Goal: Information Seeking & Learning: Learn about a topic

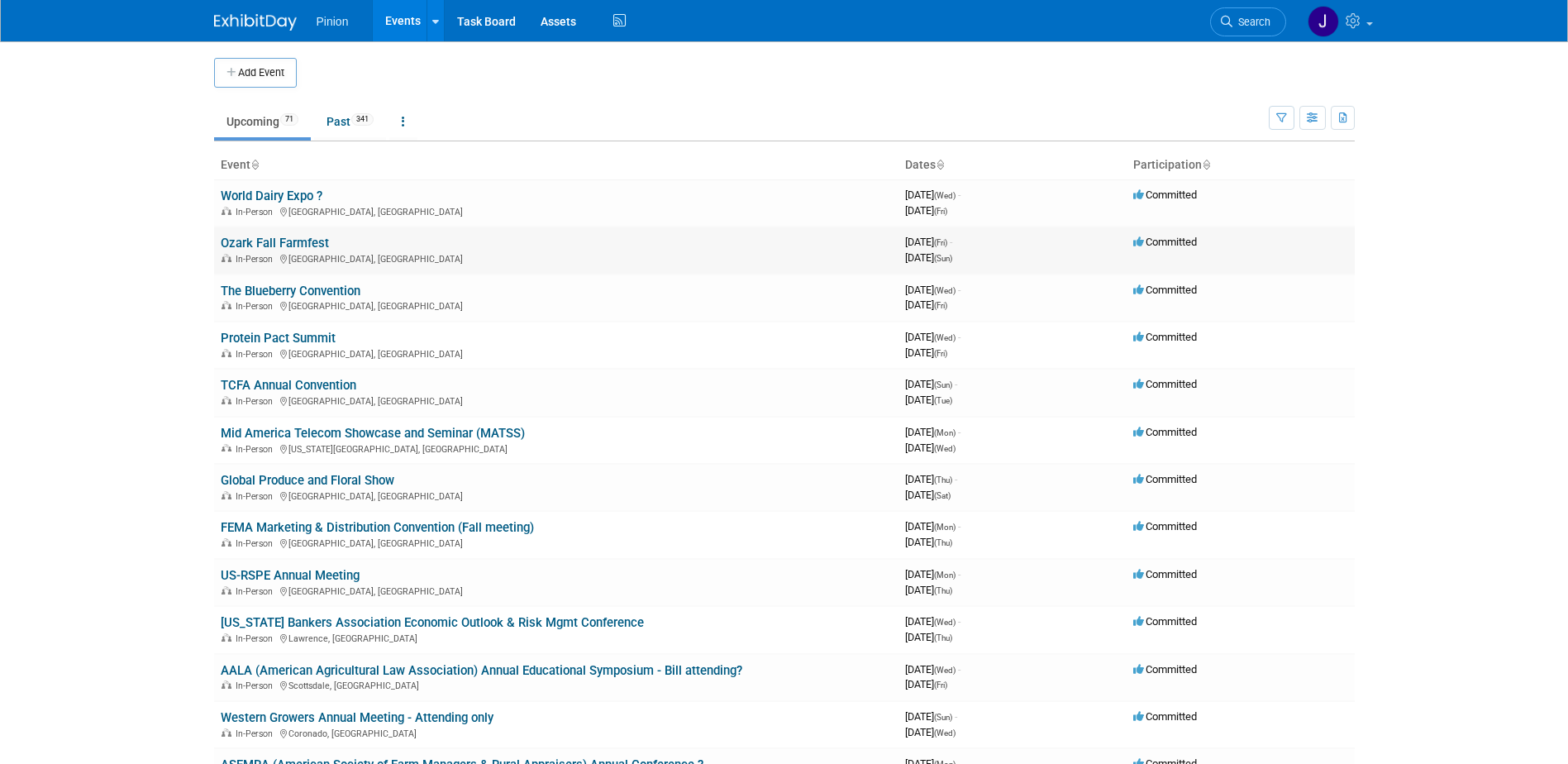
click at [289, 239] on link "Ozark Fall Farmfest" at bounding box center [275, 243] width 109 height 15
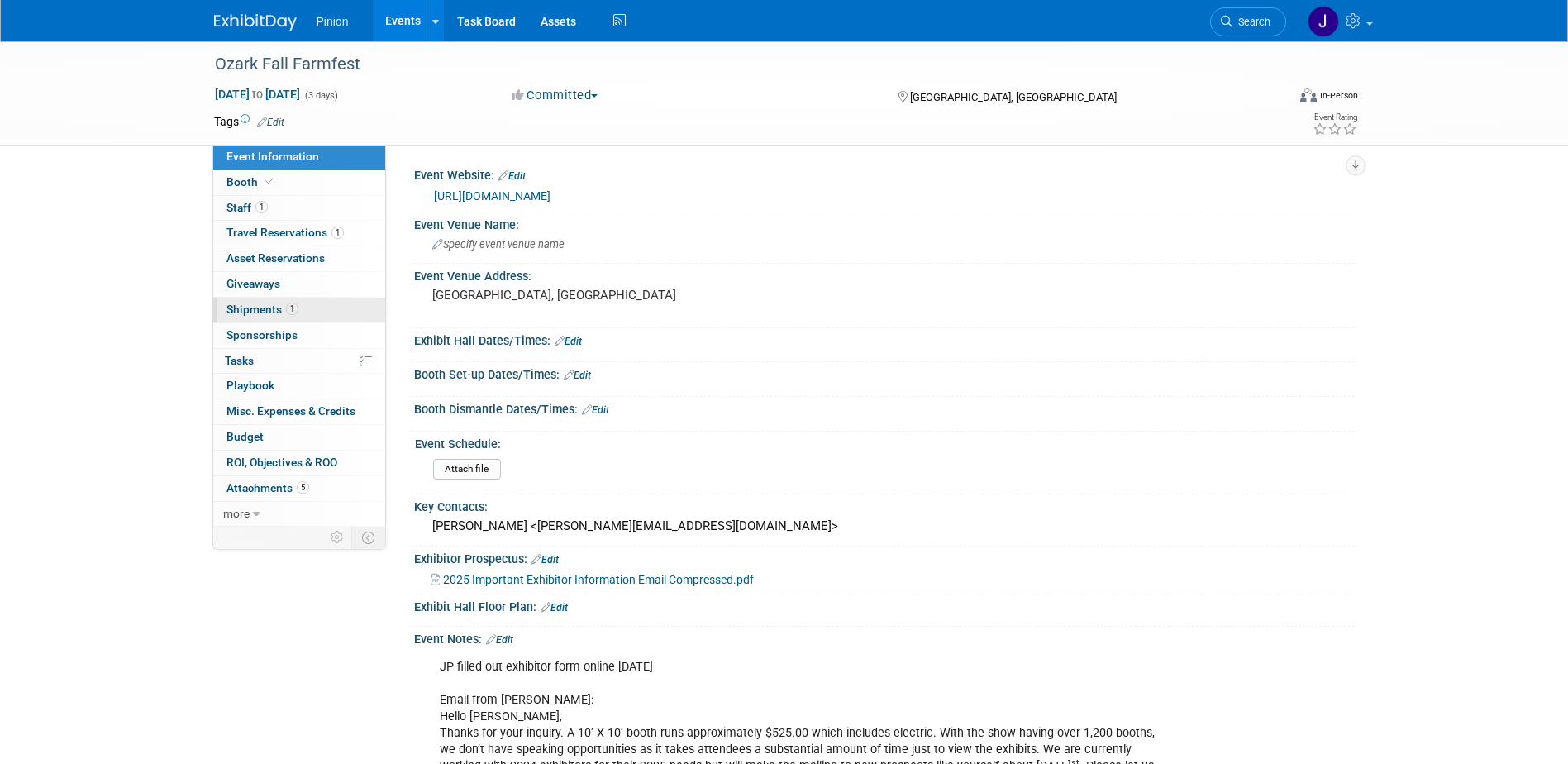
click at [274, 310] on span "Shipments 1" at bounding box center [262, 310] width 71 height 13
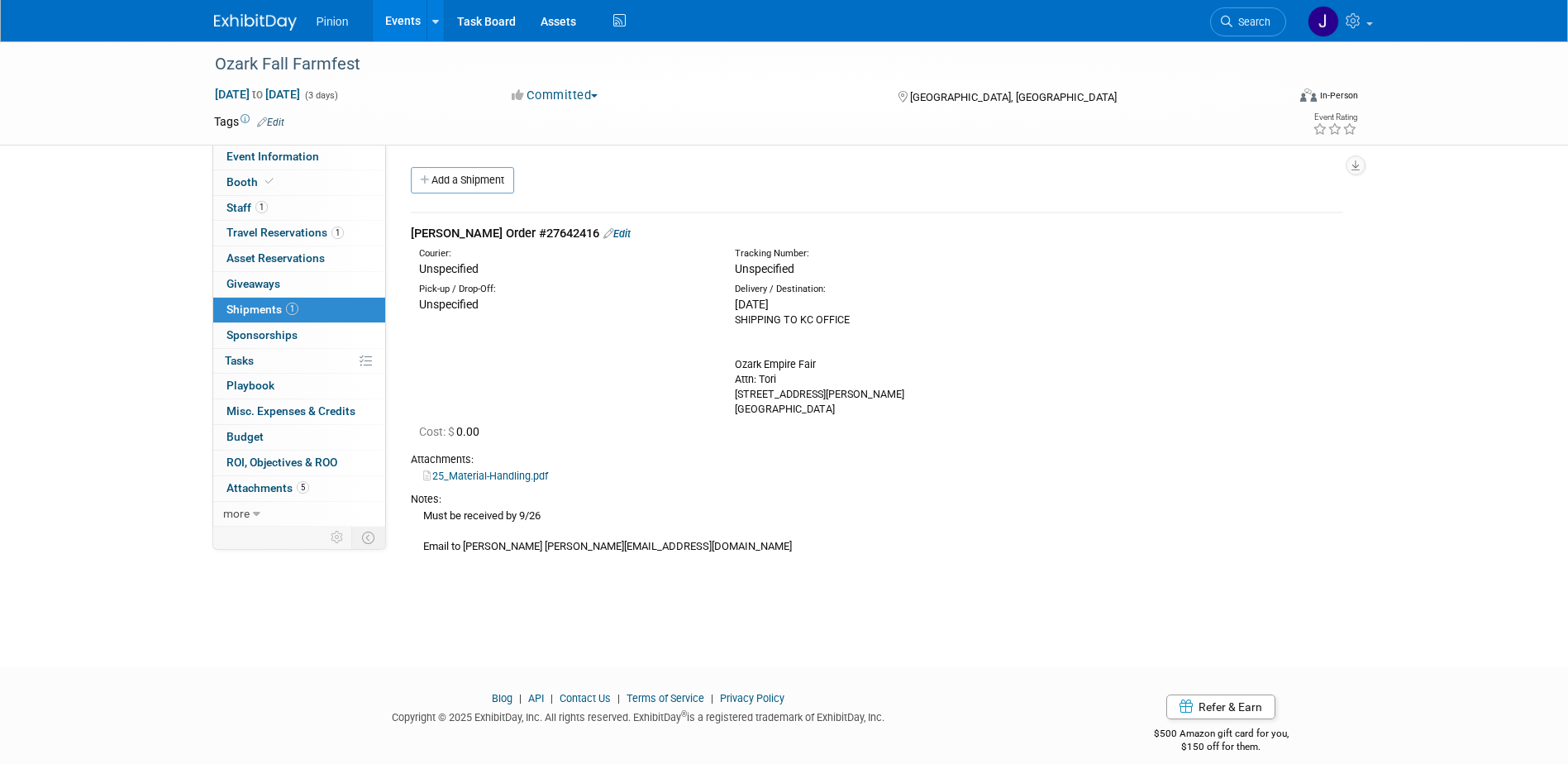
click at [247, 21] on img at bounding box center [255, 22] width 83 height 16
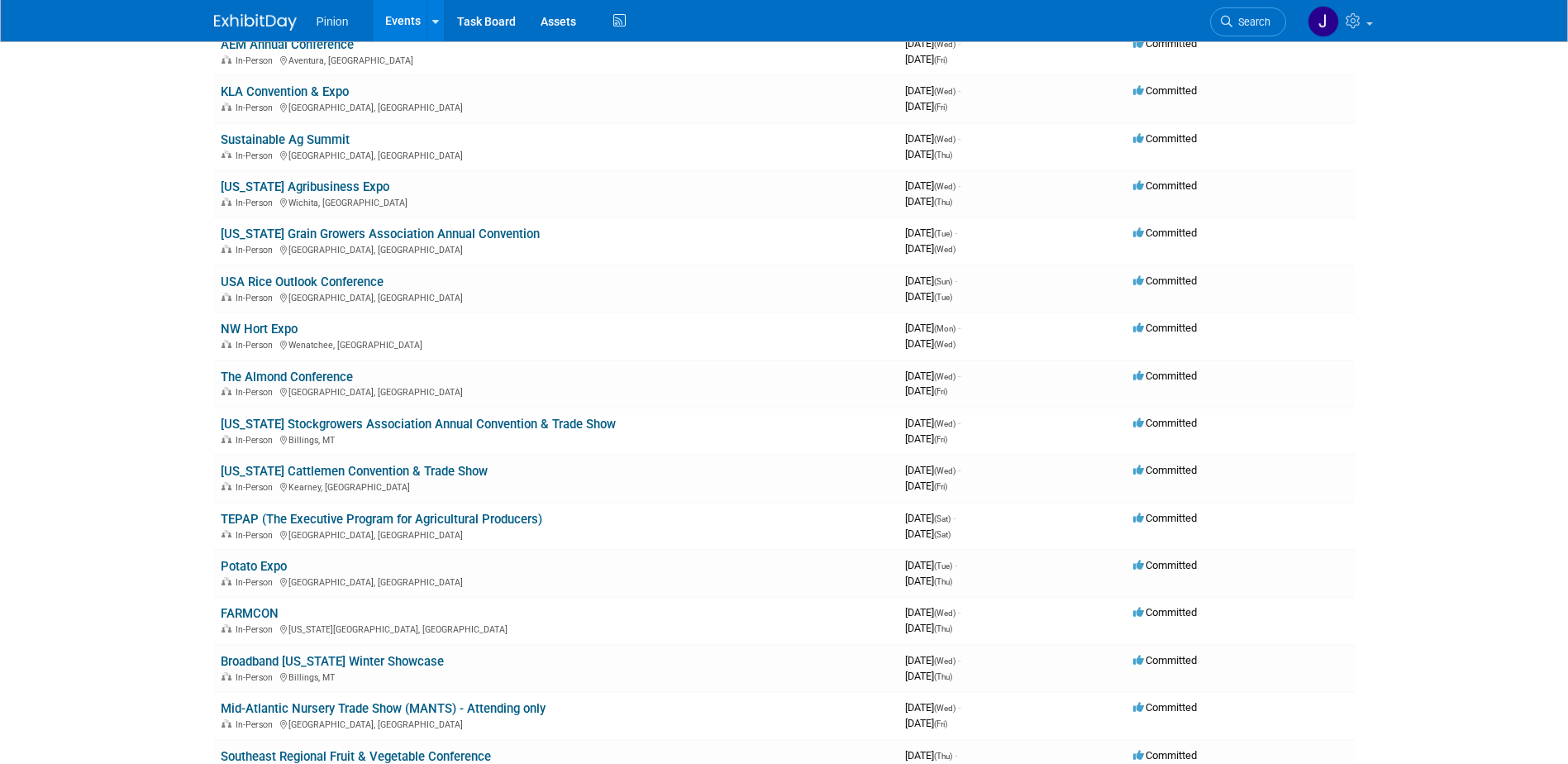
scroll to position [1074, 0]
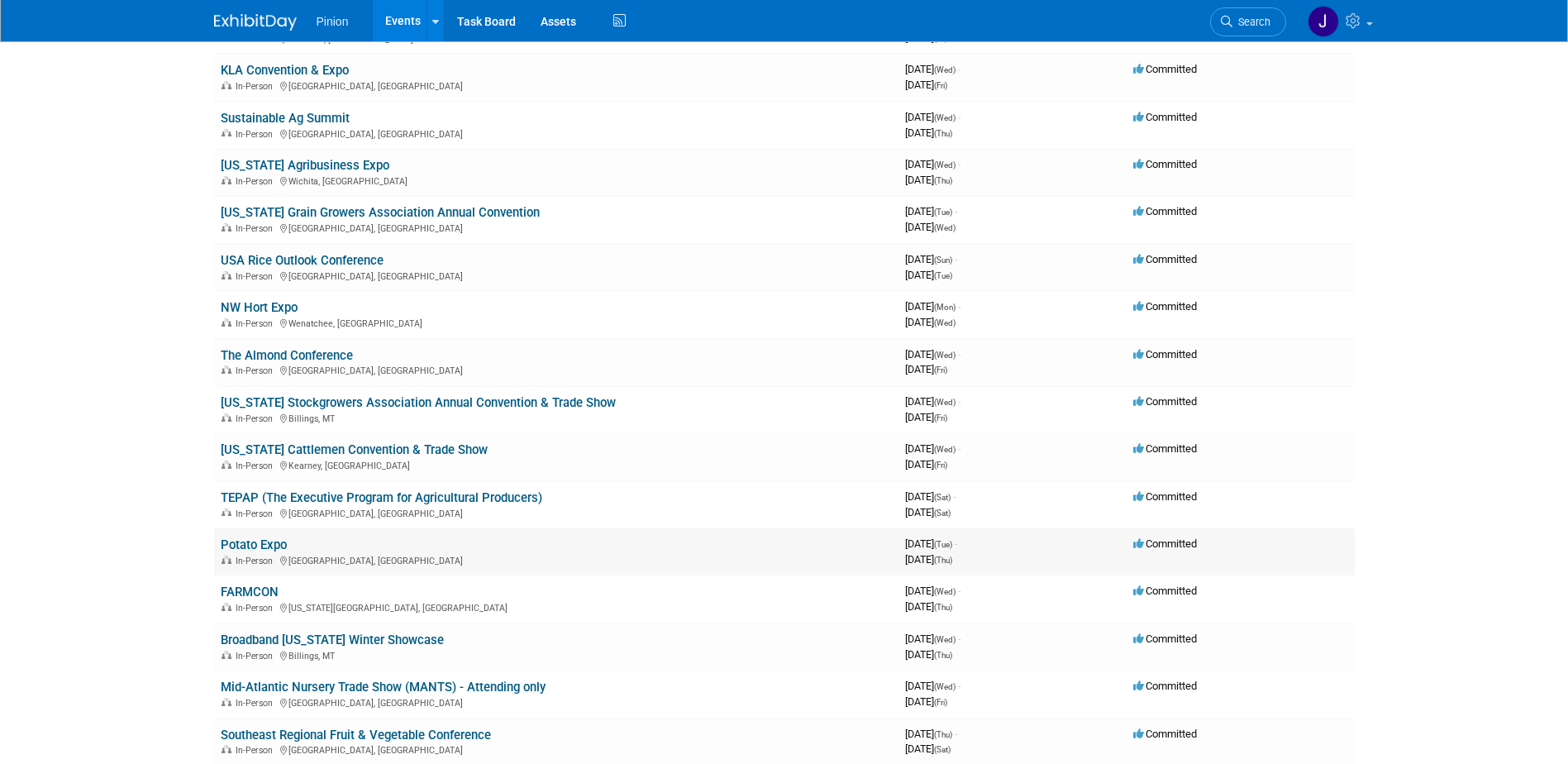
click at [265, 541] on link "Potato Expo" at bounding box center [253, 545] width 66 height 15
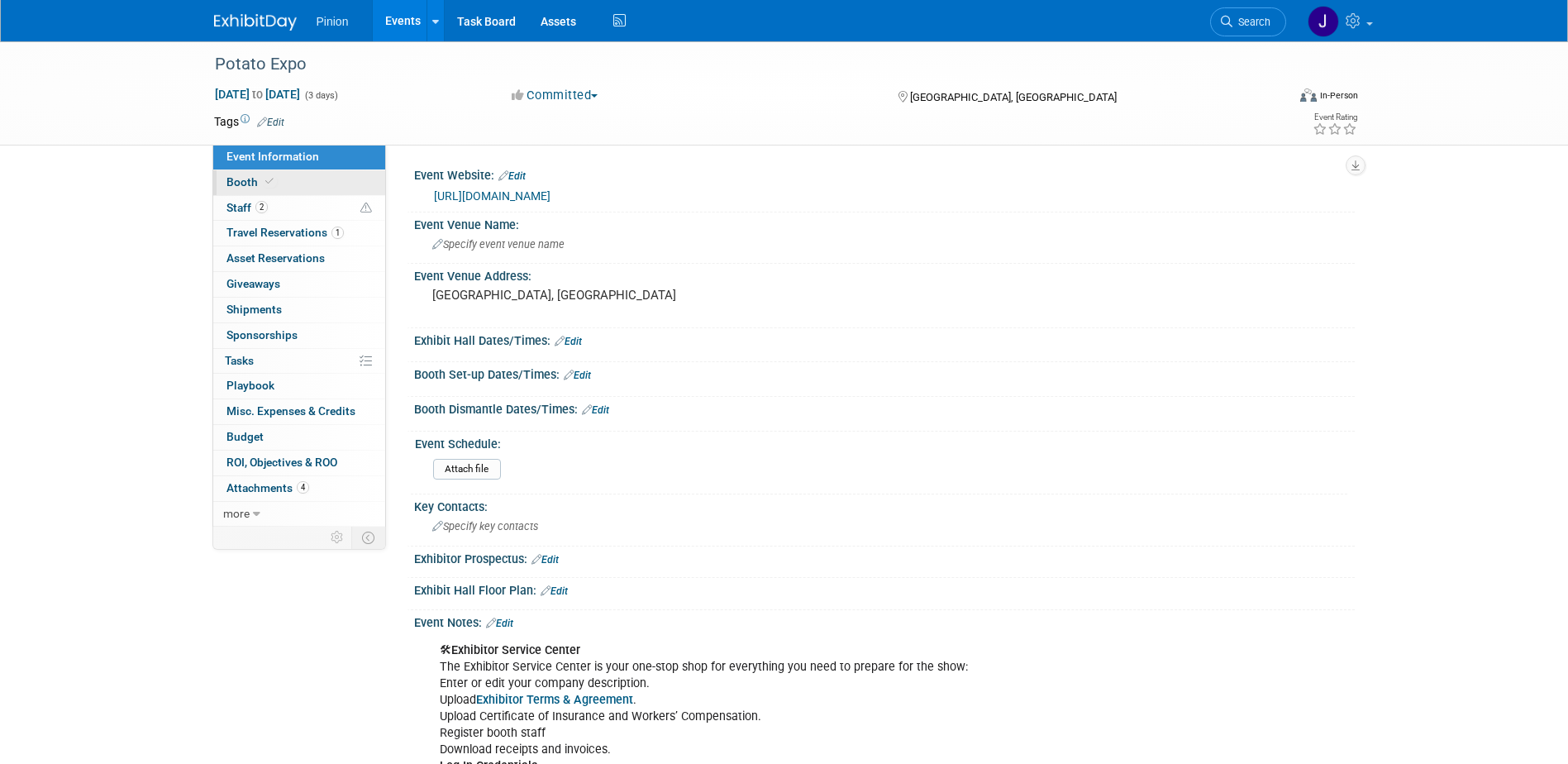
click at [259, 185] on span "Booth" at bounding box center [251, 182] width 50 height 13
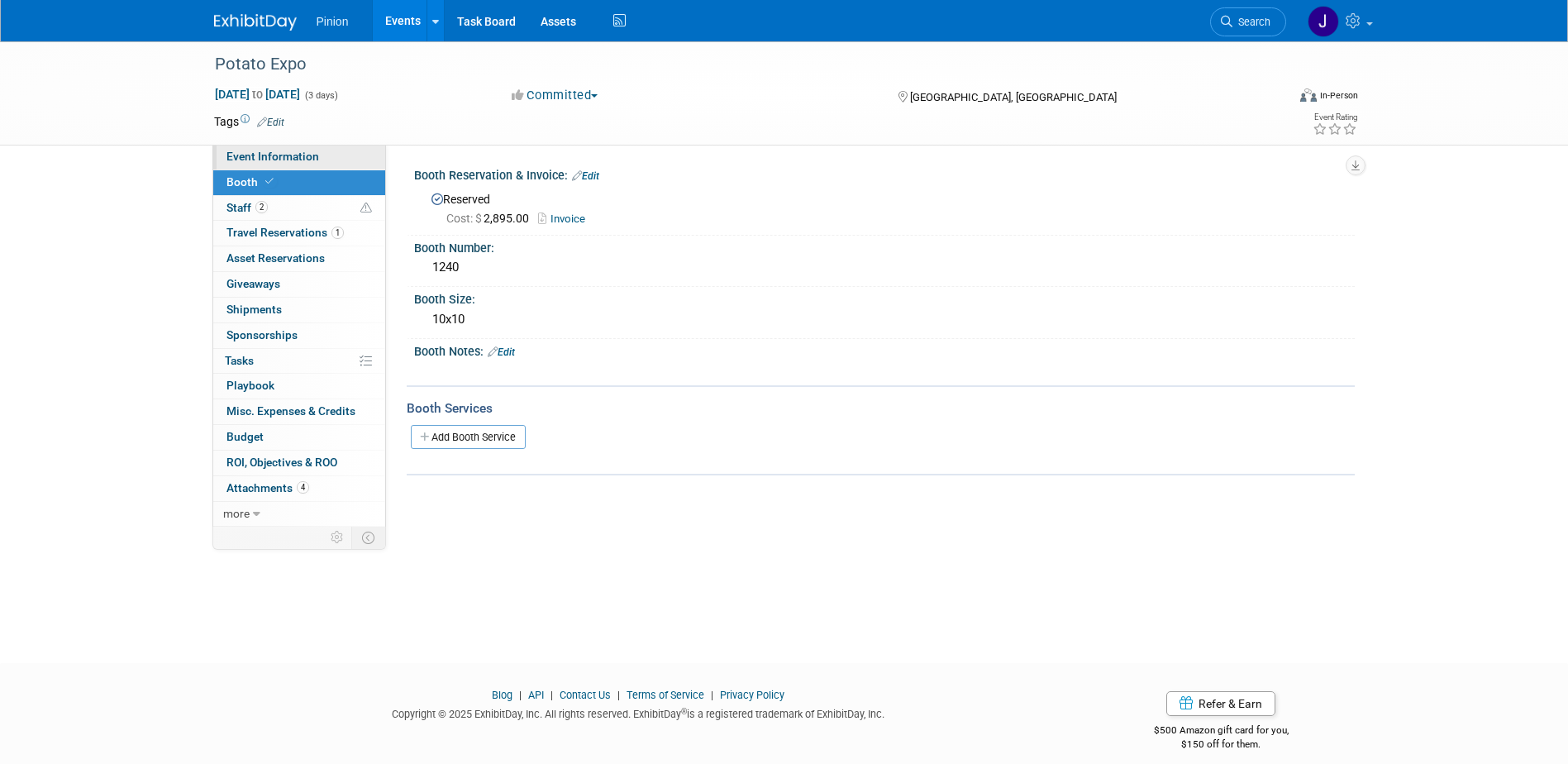
click at [311, 154] on span "Event Information" at bounding box center [272, 156] width 92 height 13
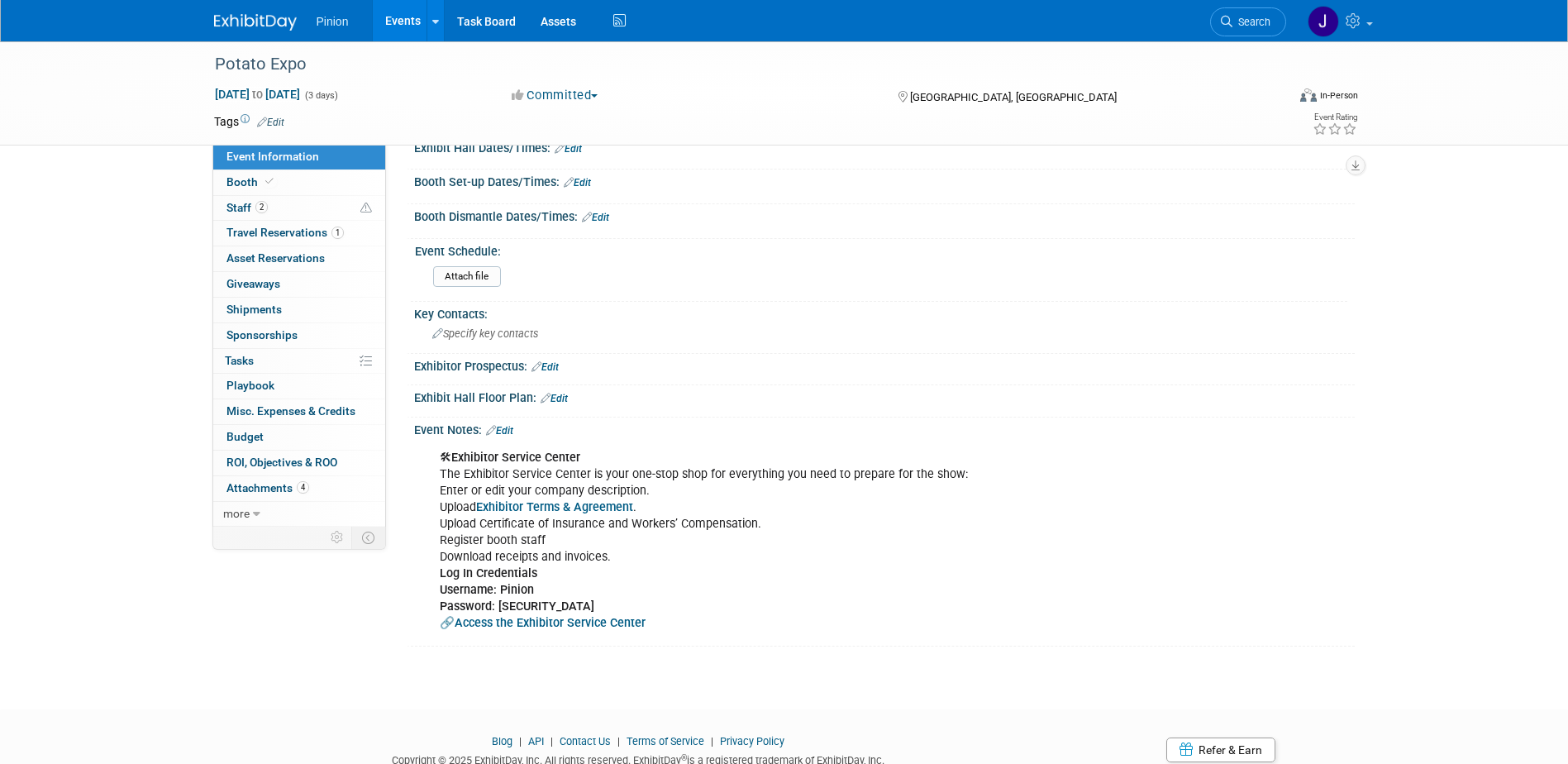
scroll to position [196, 0]
click at [540, 499] on link "Exhibitor Terms & Agreement" at bounding box center [554, 504] width 157 height 14
